Goal: Information Seeking & Learning: Learn about a topic

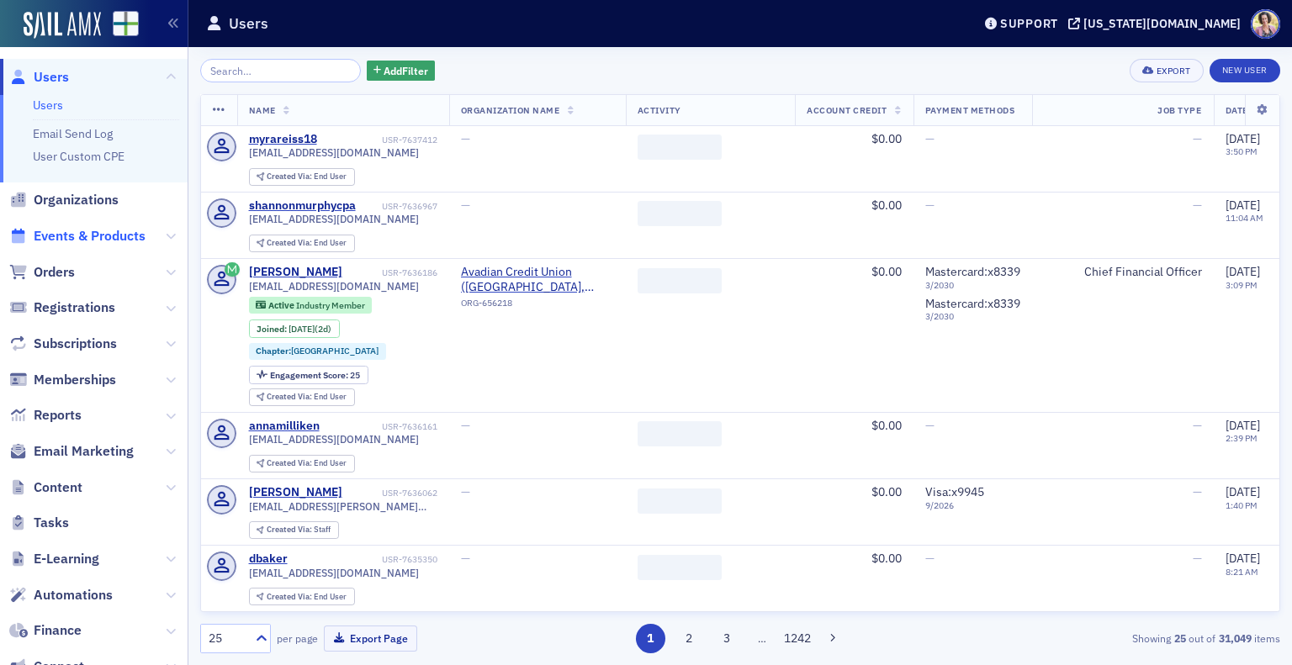
click at [58, 236] on span "Events & Products" at bounding box center [90, 236] width 112 height 19
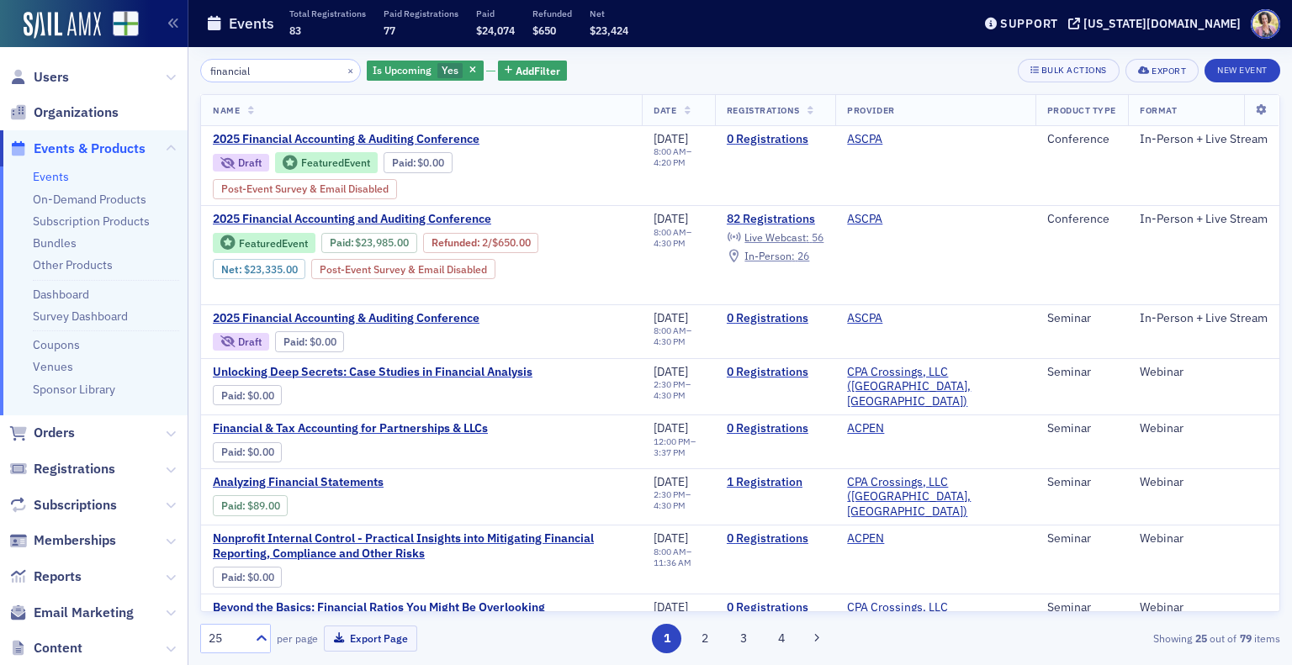
type input "financial"
